Goal: Information Seeking & Learning: Understand process/instructions

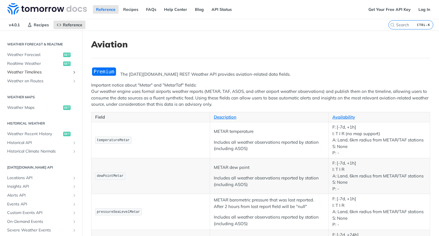
scroll to position [284, 0]
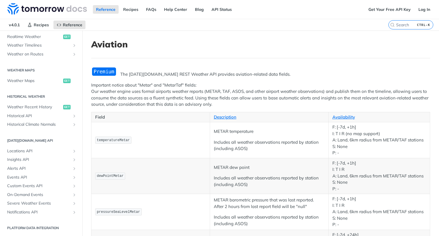
click at [19, 140] on h2 "[DATE][DOMAIN_NAME] API" at bounding box center [41, 140] width 74 height 5
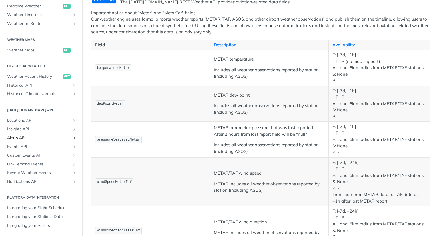
scroll to position [86, 0]
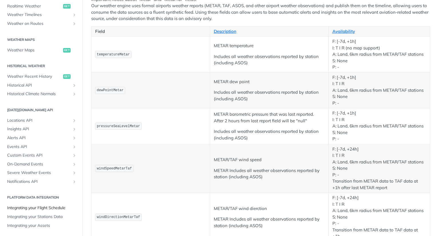
click at [42, 209] on span "Integrating your Flight Schedule" at bounding box center [41, 208] width 69 height 6
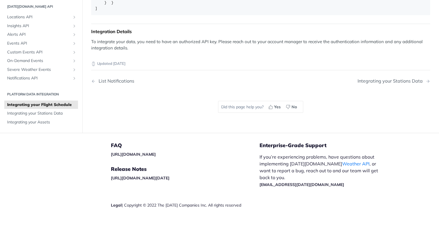
scroll to position [1142, 0]
click at [25, 117] on span "Integrating your Stations Data" at bounding box center [41, 114] width 69 height 6
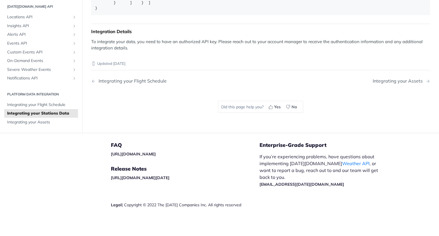
scroll to position [800, 0]
click at [32, 125] on span "Integrating your Assets" at bounding box center [41, 122] width 69 height 6
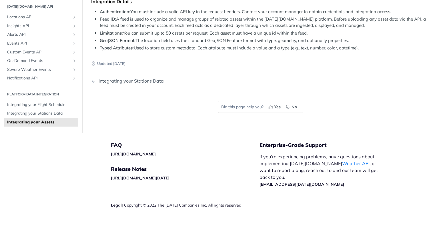
scroll to position [543, 0]
click at [118, 84] on div "Integrating your Stations Data" at bounding box center [130, 80] width 68 height 5
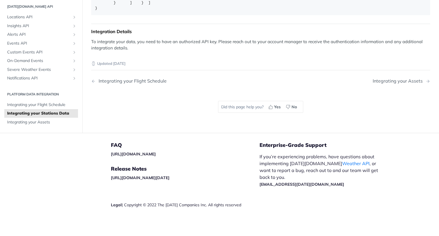
scroll to position [628, 0]
